Goal: Task Accomplishment & Management: Complete application form

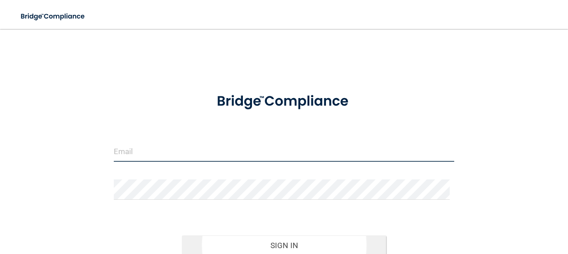
type input "[PERSON_NAME][EMAIL_ADDRESS][PERSON_NAME][DOMAIN_NAME]"
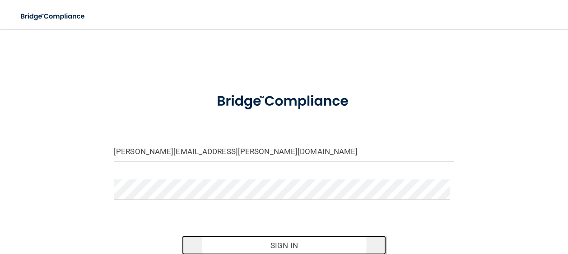
click at [268, 241] on button "Sign In" at bounding box center [284, 245] width 204 height 20
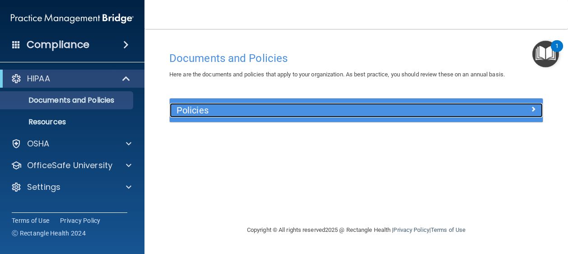
click at [366, 111] on h5 "Policies" at bounding box center [309, 110] width 266 height 10
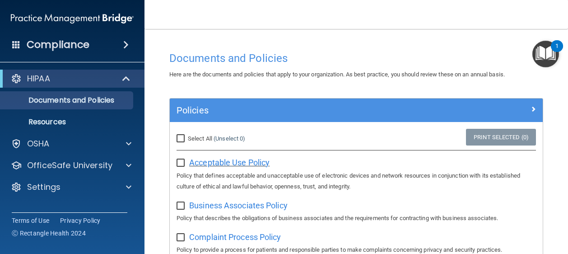
click at [220, 162] on span "Acceptable Use Policy" at bounding box center [229, 162] width 80 height 9
click at [180, 165] on input "checkbox" at bounding box center [181, 162] width 10 height 7
checkbox input "true"
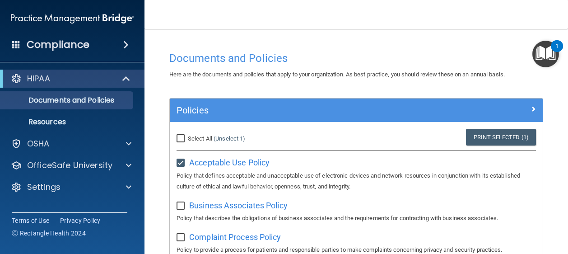
scroll to position [45, 0]
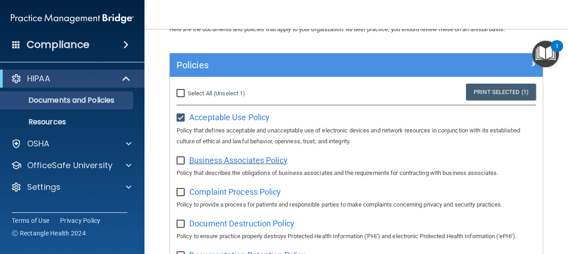
click at [214, 157] on span "Business Associates Policy" at bounding box center [238, 159] width 98 height 9
click at [183, 163] on input "checkbox" at bounding box center [181, 160] width 10 height 7
checkbox input "true"
click at [205, 195] on span "Complaint Process Policy" at bounding box center [235, 191] width 92 height 9
click at [181, 191] on input "checkbox" at bounding box center [181, 192] width 10 height 7
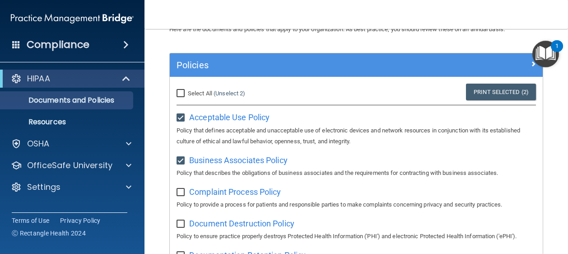
checkbox input "true"
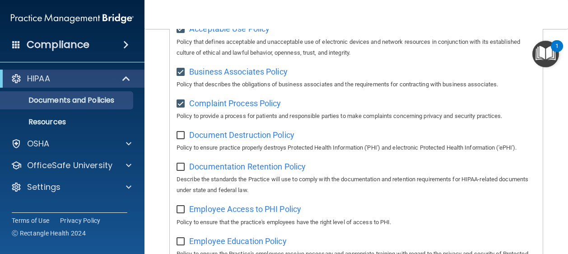
scroll to position [135, 0]
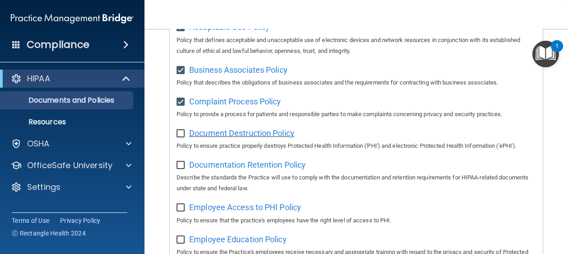
click at [230, 135] on span "Document Destruction Policy" at bounding box center [241, 132] width 105 height 9
click at [181, 136] on input "checkbox" at bounding box center [181, 133] width 10 height 7
checkbox input "true"
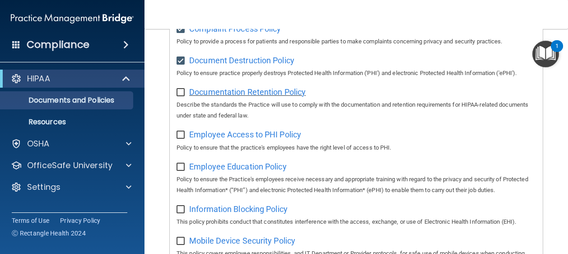
scroll to position [160, 0]
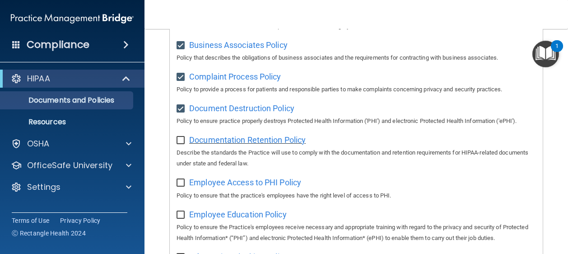
click at [216, 143] on span "Documentation Retention Policy" at bounding box center [247, 139] width 116 height 9
click at [185, 141] on input "checkbox" at bounding box center [181, 140] width 10 height 7
checkbox input "true"
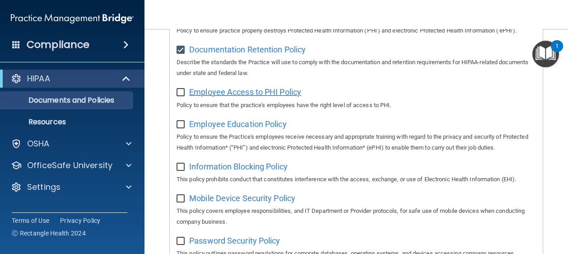
scroll to position [205, 0]
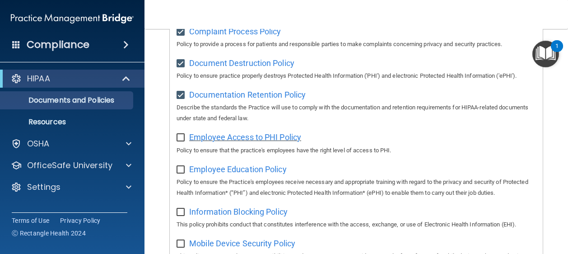
click at [233, 138] on span "Employee Access to PHI Policy" at bounding box center [245, 136] width 112 height 9
click at [178, 136] on input "checkbox" at bounding box center [181, 137] width 10 height 7
checkbox input "true"
click at [220, 171] on span "Employee Education Policy" at bounding box center [237, 168] width 97 height 9
